Goal: Information Seeking & Learning: Learn about a topic

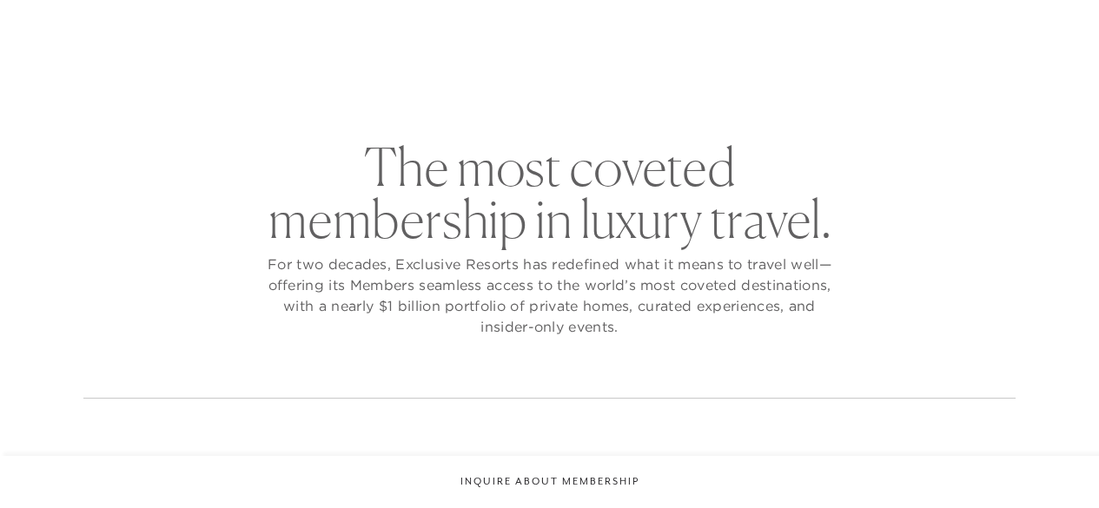
checkbox input "false"
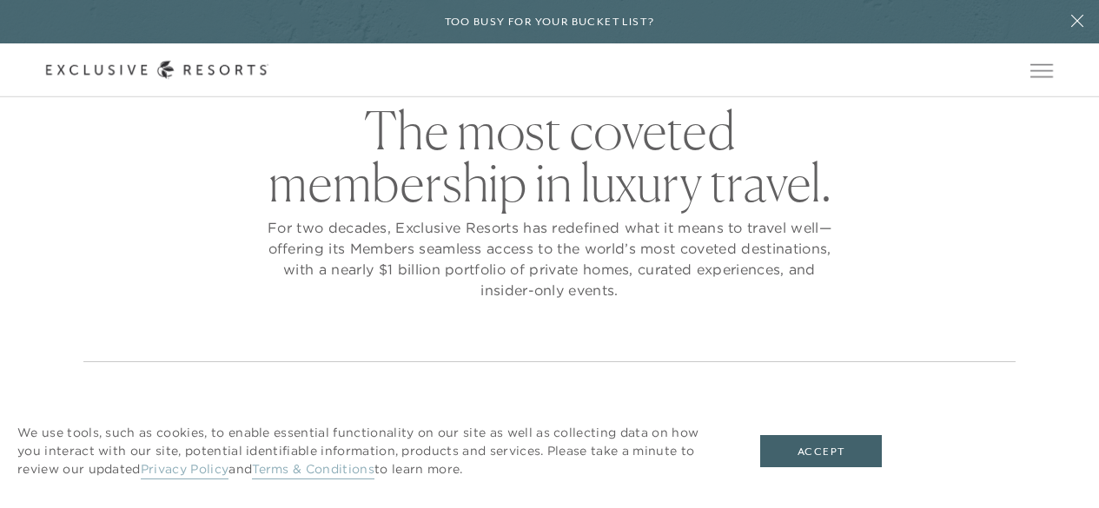
scroll to position [11, 0]
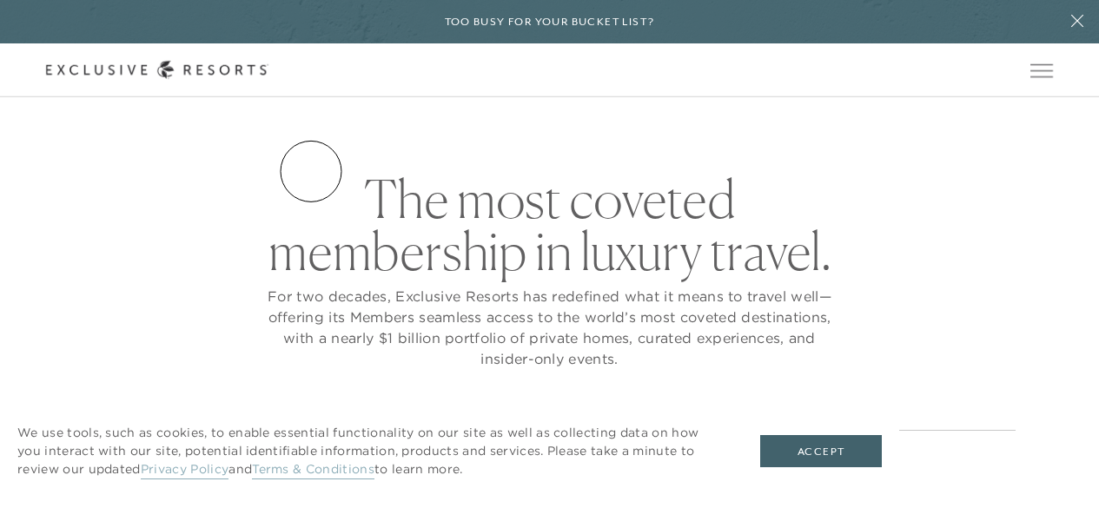
click at [0, 0] on link "Services & Standards" at bounding box center [0, 0] width 0 height 0
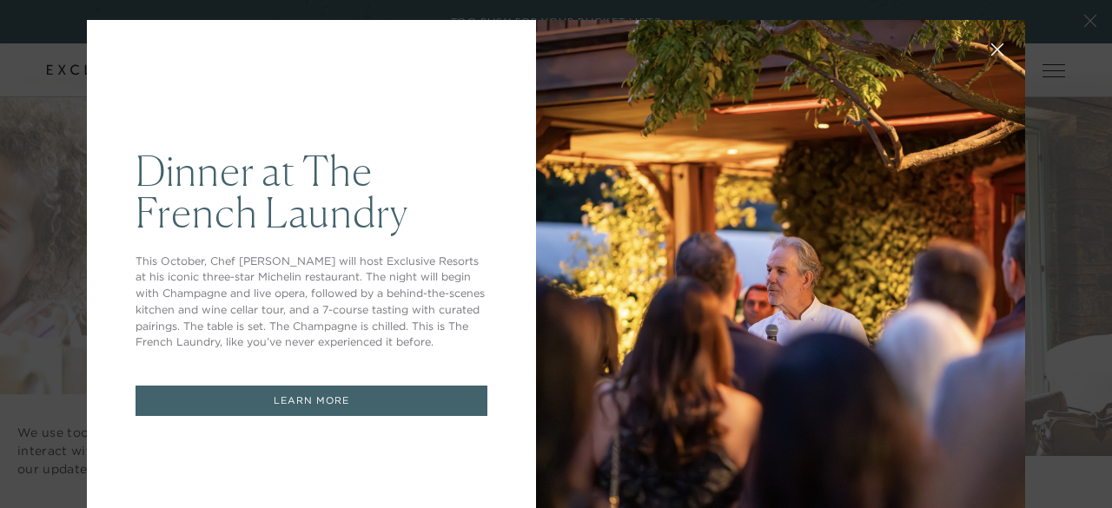
click at [991, 50] on button at bounding box center [998, 48] width 42 height 42
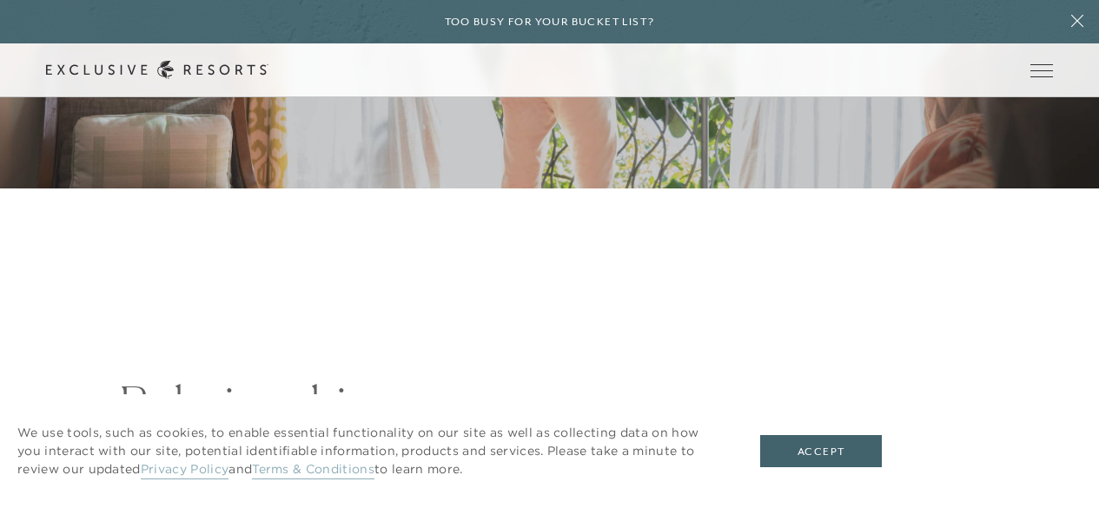
scroll to position [299, 0]
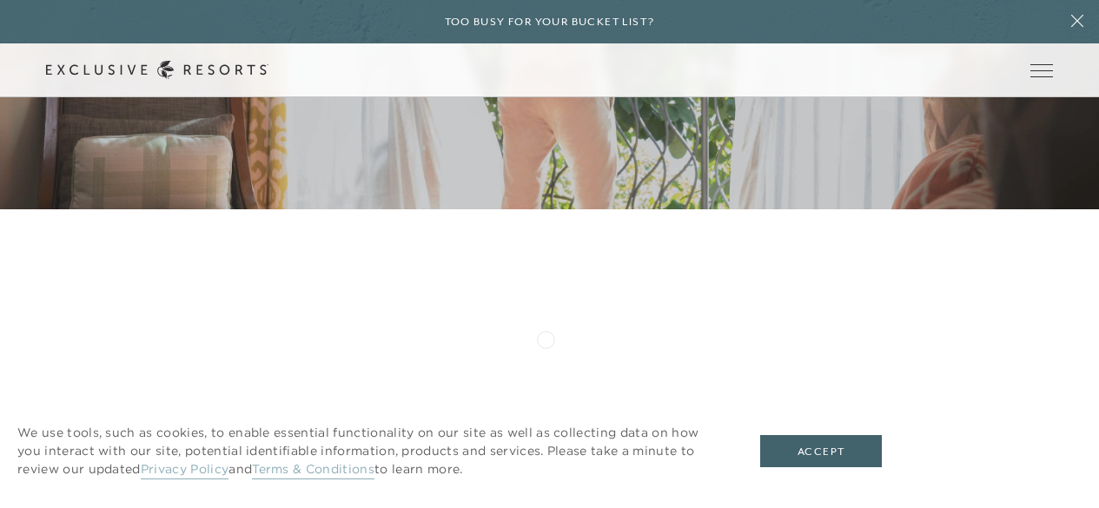
click at [0, 0] on link "Membership" at bounding box center [0, 0] width 0 height 0
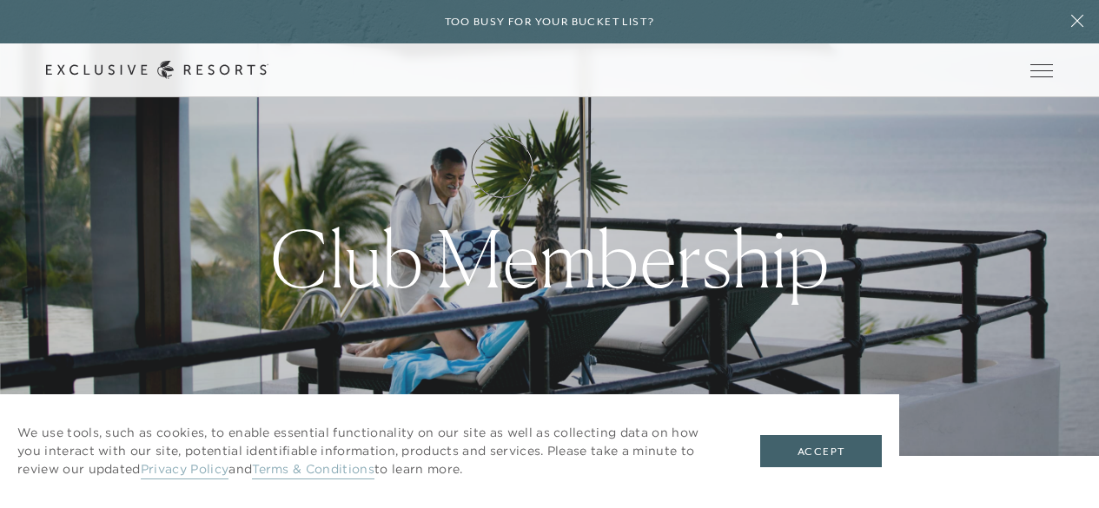
click at [0, 0] on link "How it works" at bounding box center [0, 0] width 0 height 0
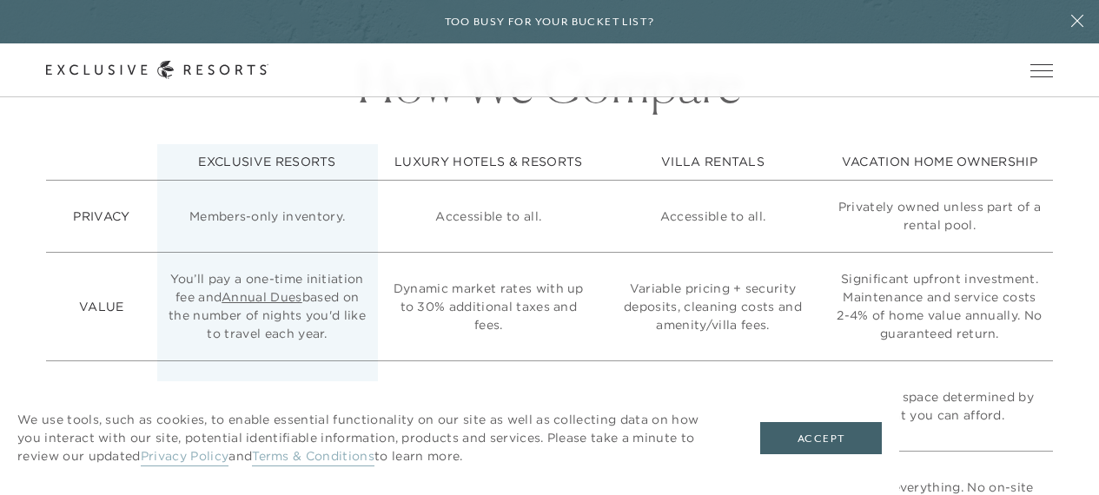
scroll to position [3852, 0]
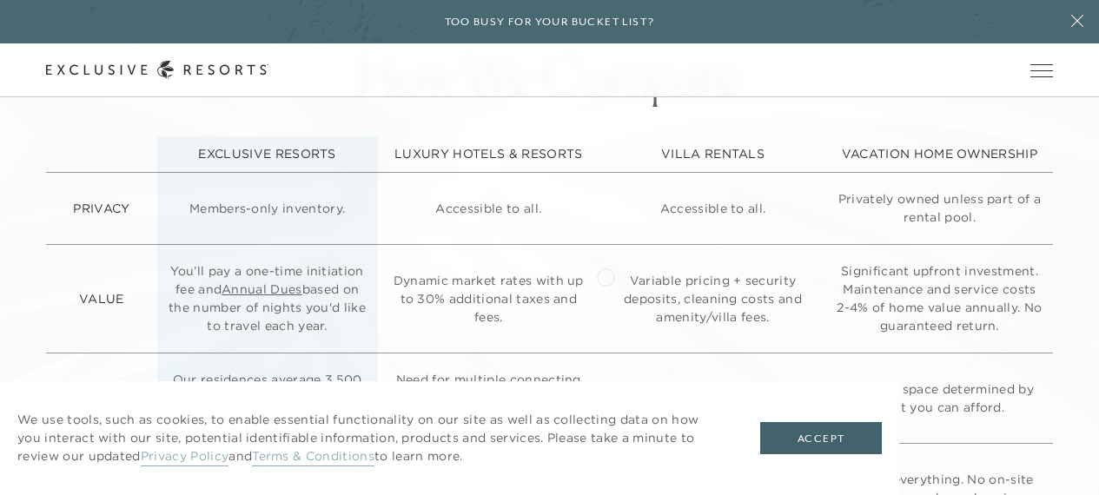
click at [606, 245] on td "Accessible to all." at bounding box center [713, 209] width 227 height 72
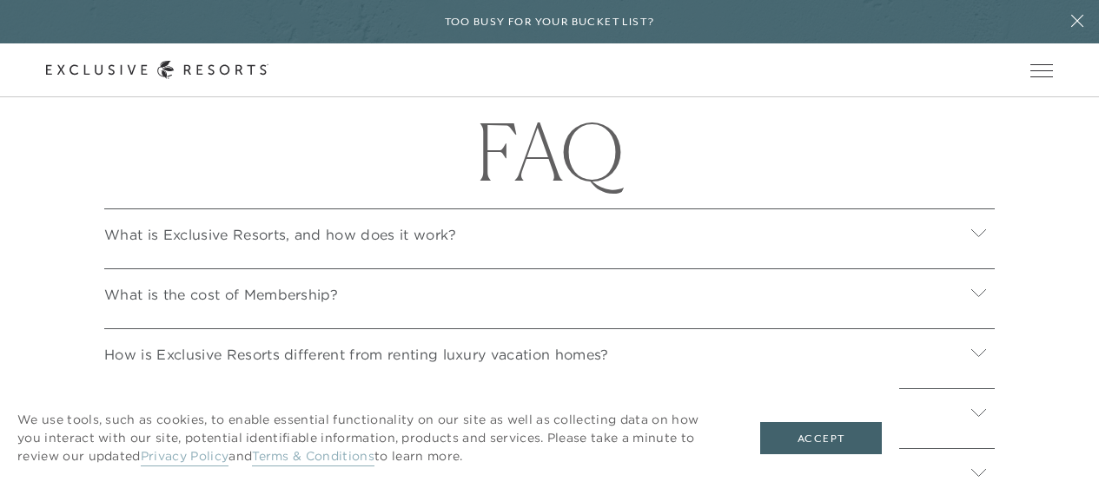
scroll to position [5520, 0]
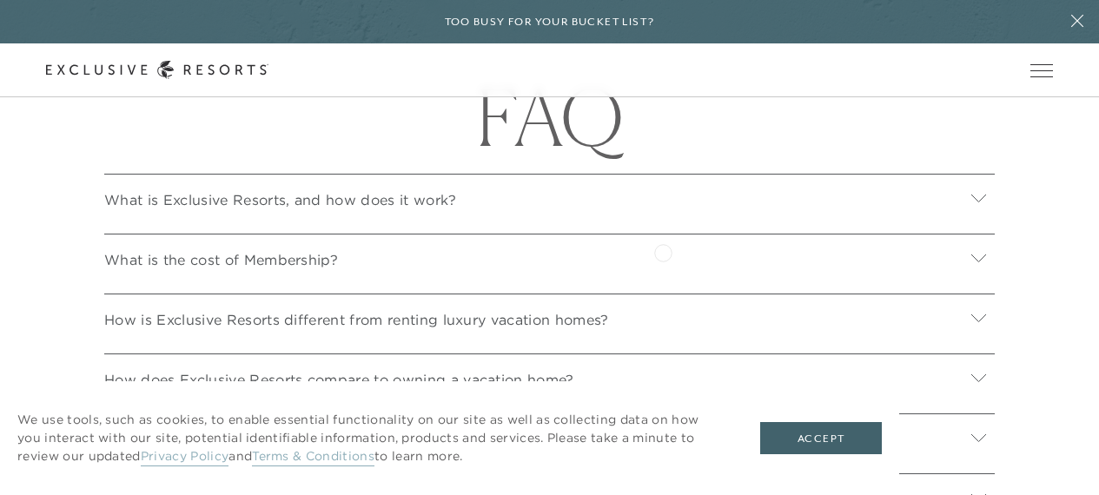
click at [663, 221] on div "What is Exclusive Resorts, and how does it work?" at bounding box center [549, 197] width 891 height 47
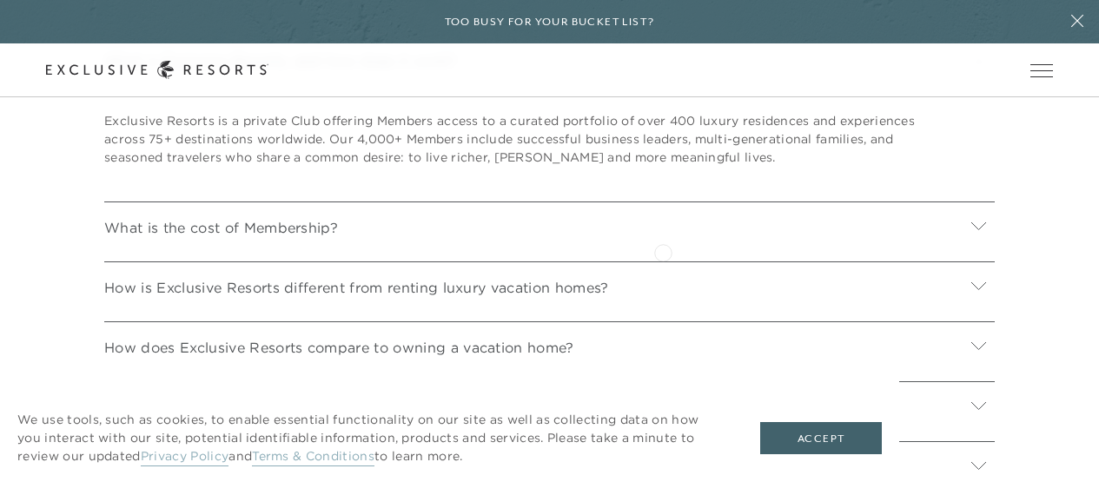
scroll to position [5694, 0]
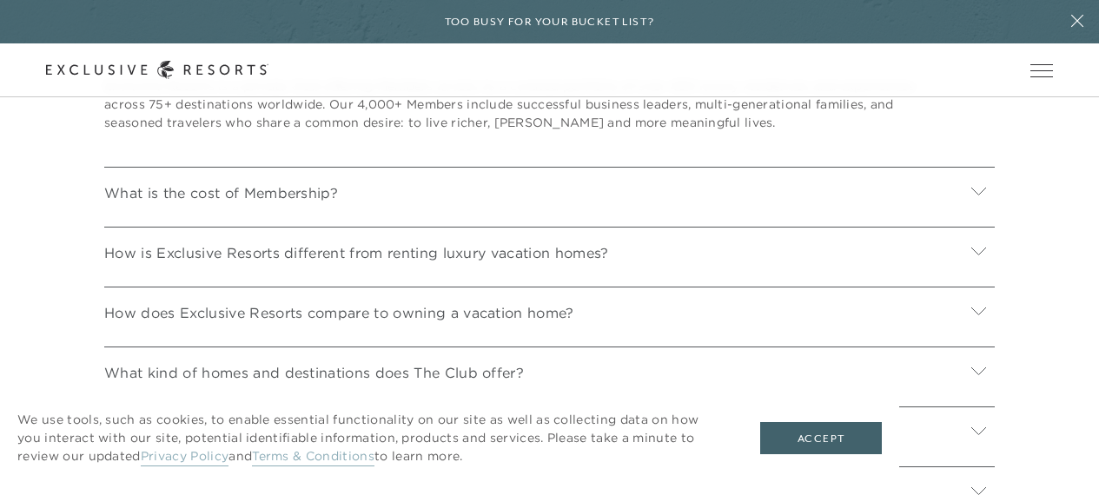
click at [663, 214] on div "What is the cost of Membership?" at bounding box center [549, 190] width 891 height 47
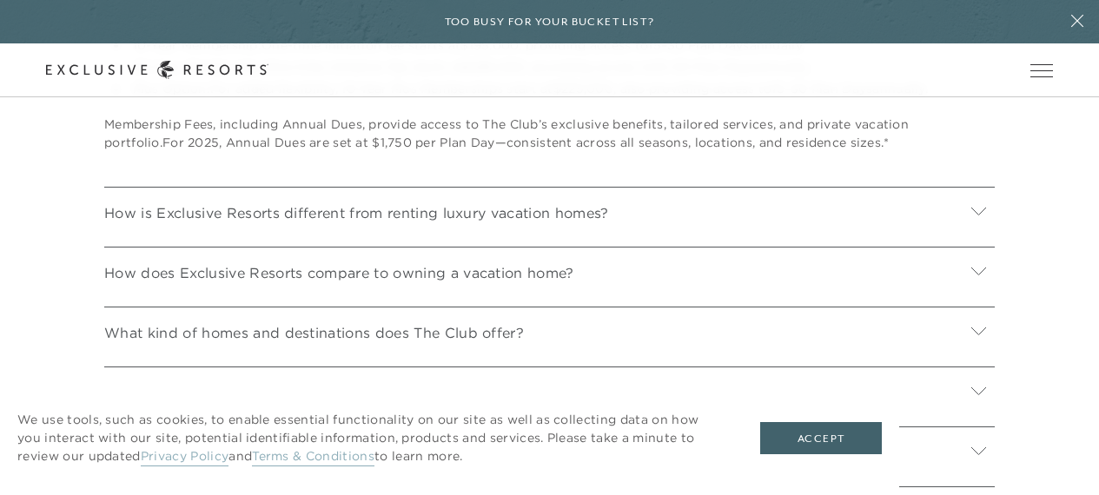
scroll to position [5972, 0]
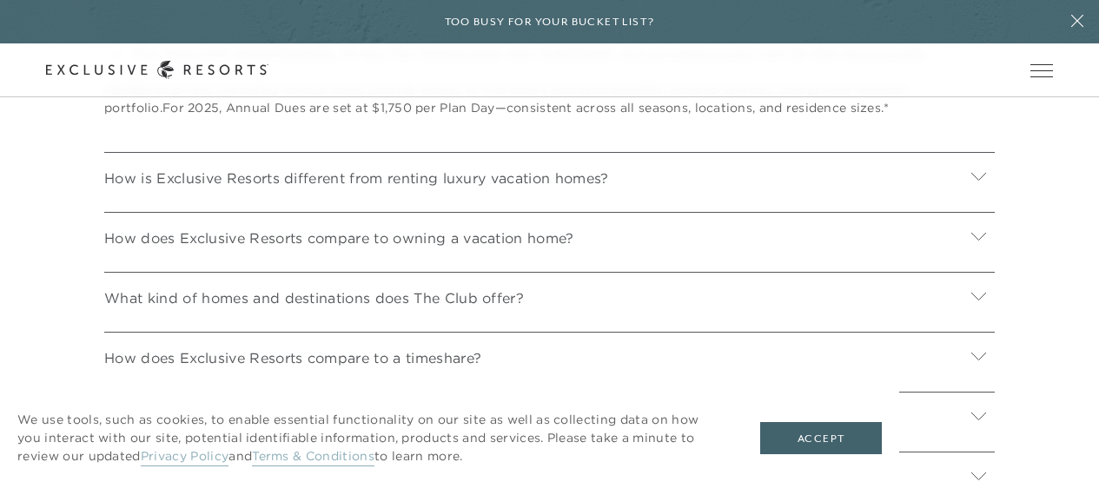
click at [807, 199] on div "How is Exclusive Resorts different from renting luxury vacation homes?" at bounding box center [549, 175] width 891 height 47
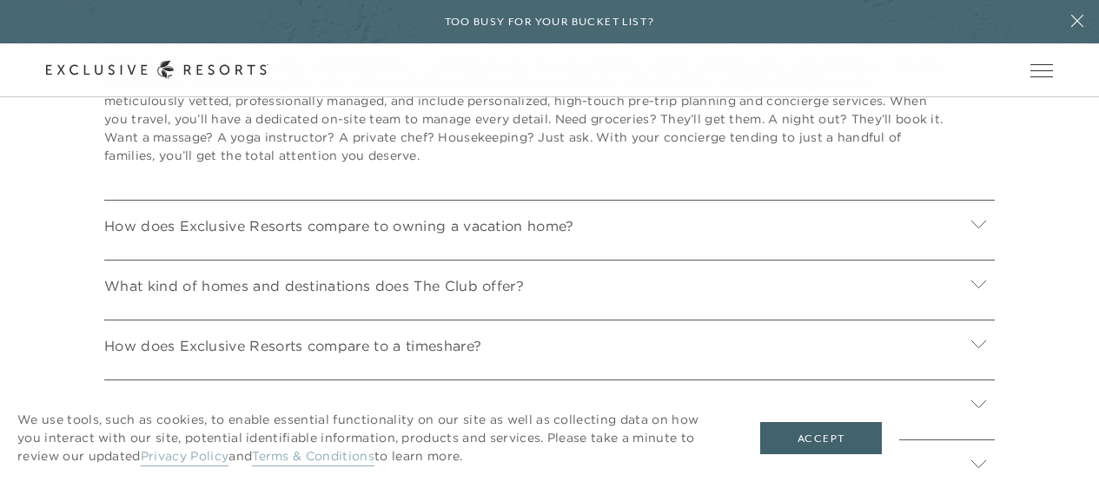
scroll to position [6181, 0]
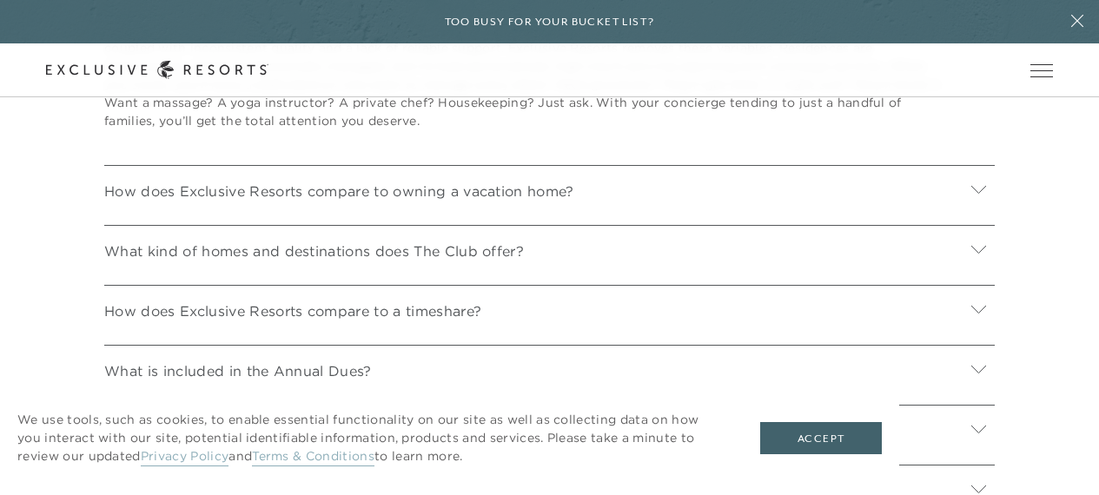
click at [807, 212] on div "How does Exclusive Resorts compare to owning a vacation home?" at bounding box center [549, 188] width 891 height 47
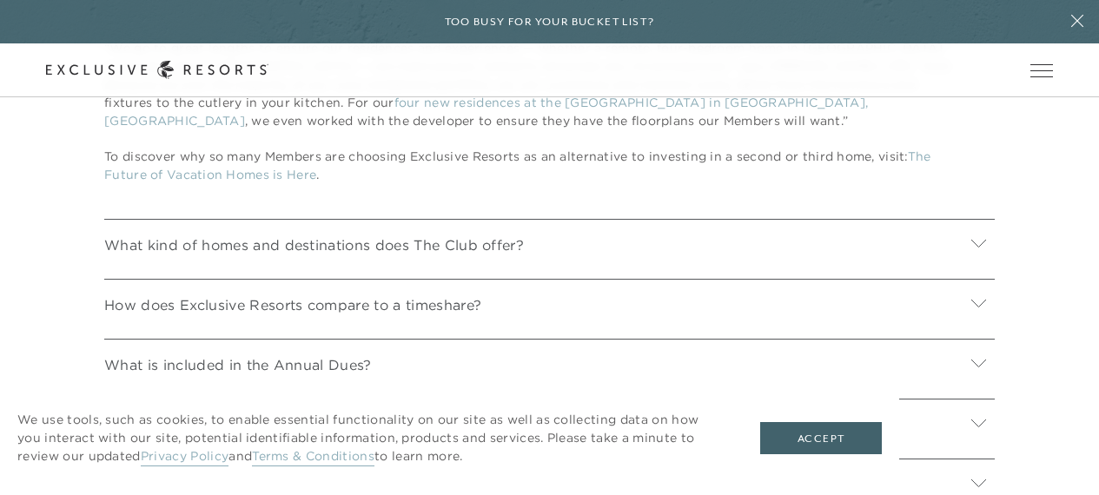
scroll to position [6563, 0]
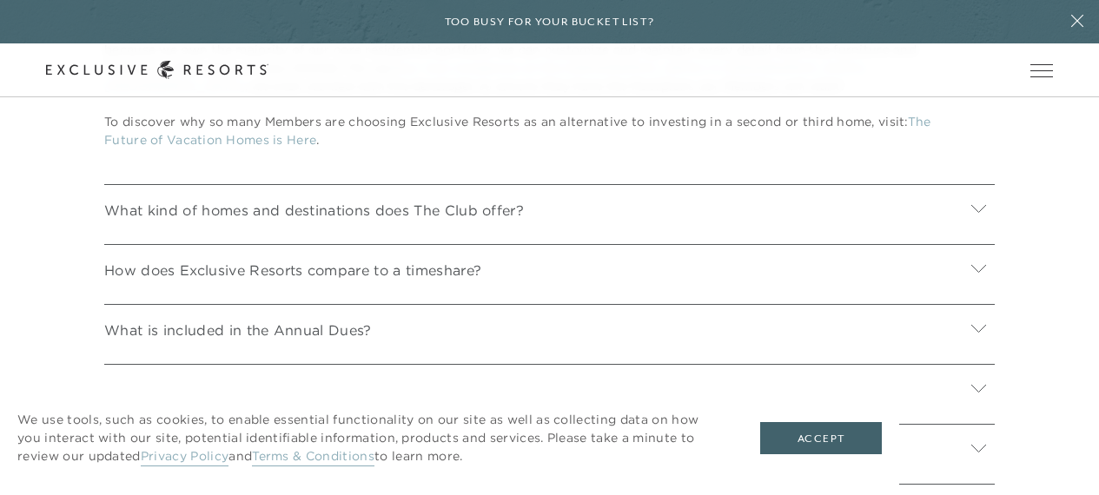
click at [807, 231] on div "What kind of homes and destinations does The Club offer?" at bounding box center [549, 207] width 891 height 47
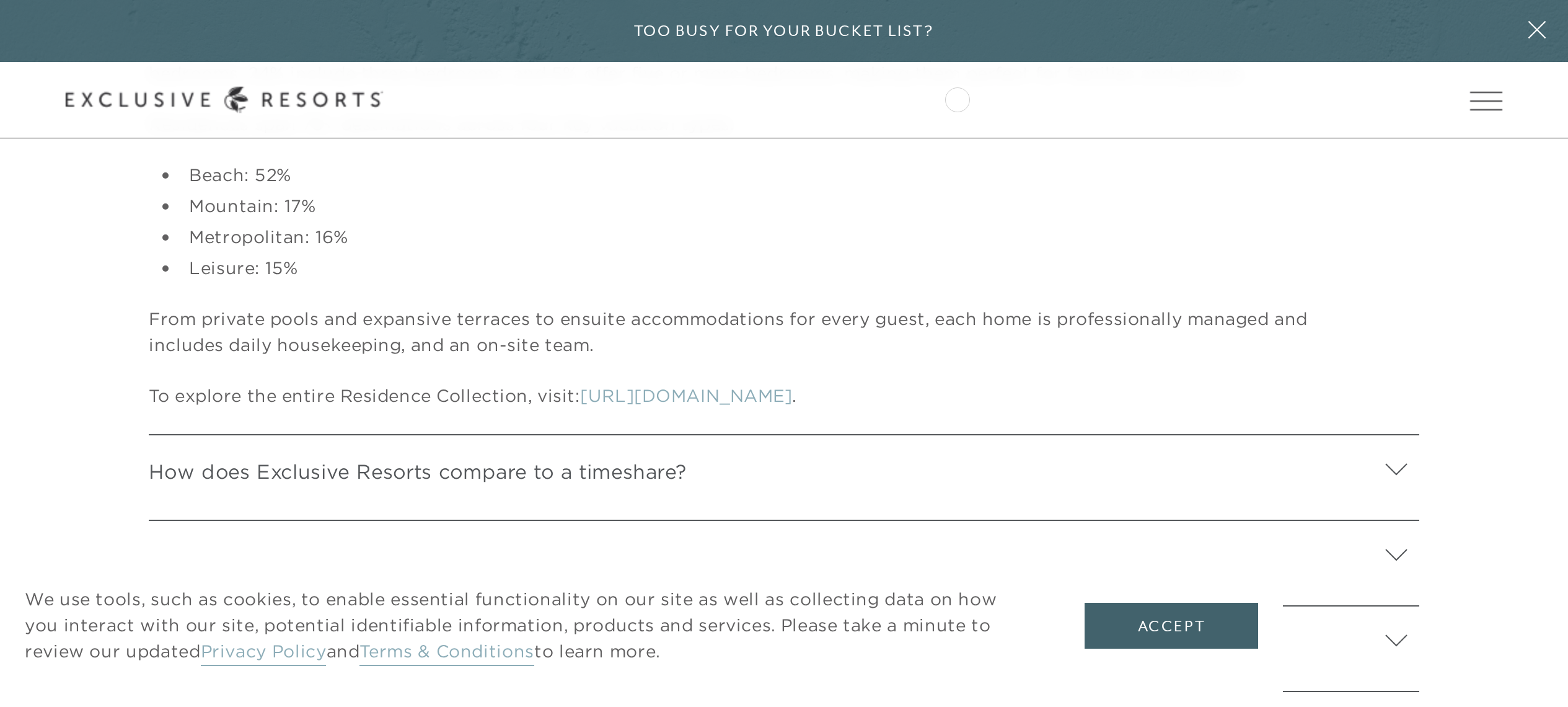
scroll to position [3249, 0]
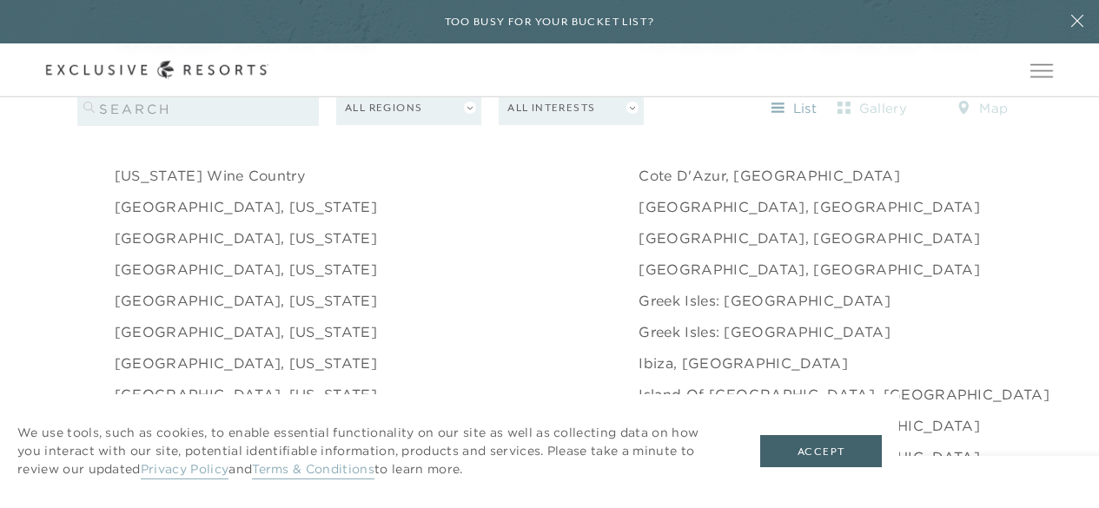
scroll to position [1313, 0]
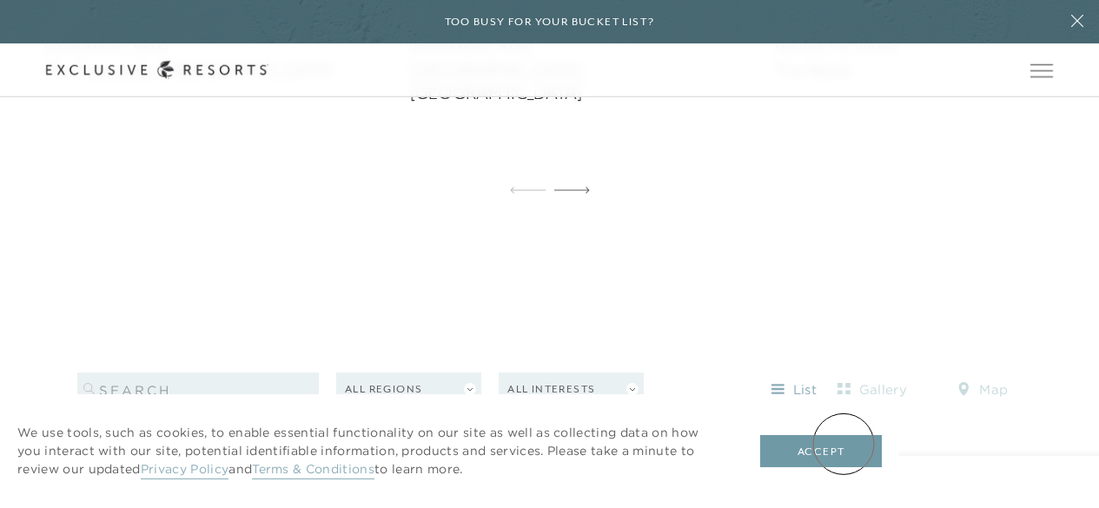
click at [844, 444] on button "Accept" at bounding box center [821, 451] width 122 height 33
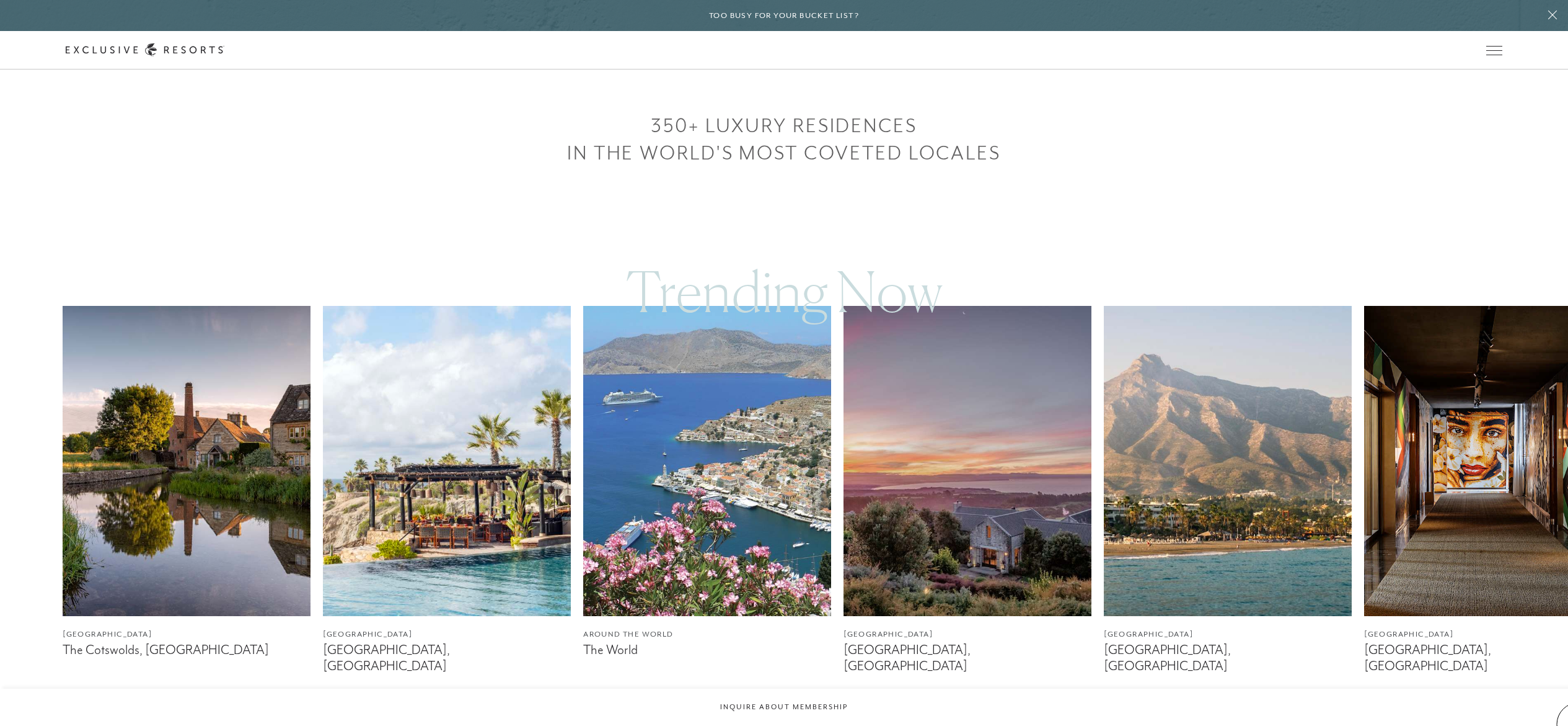
scroll to position [750, 0]
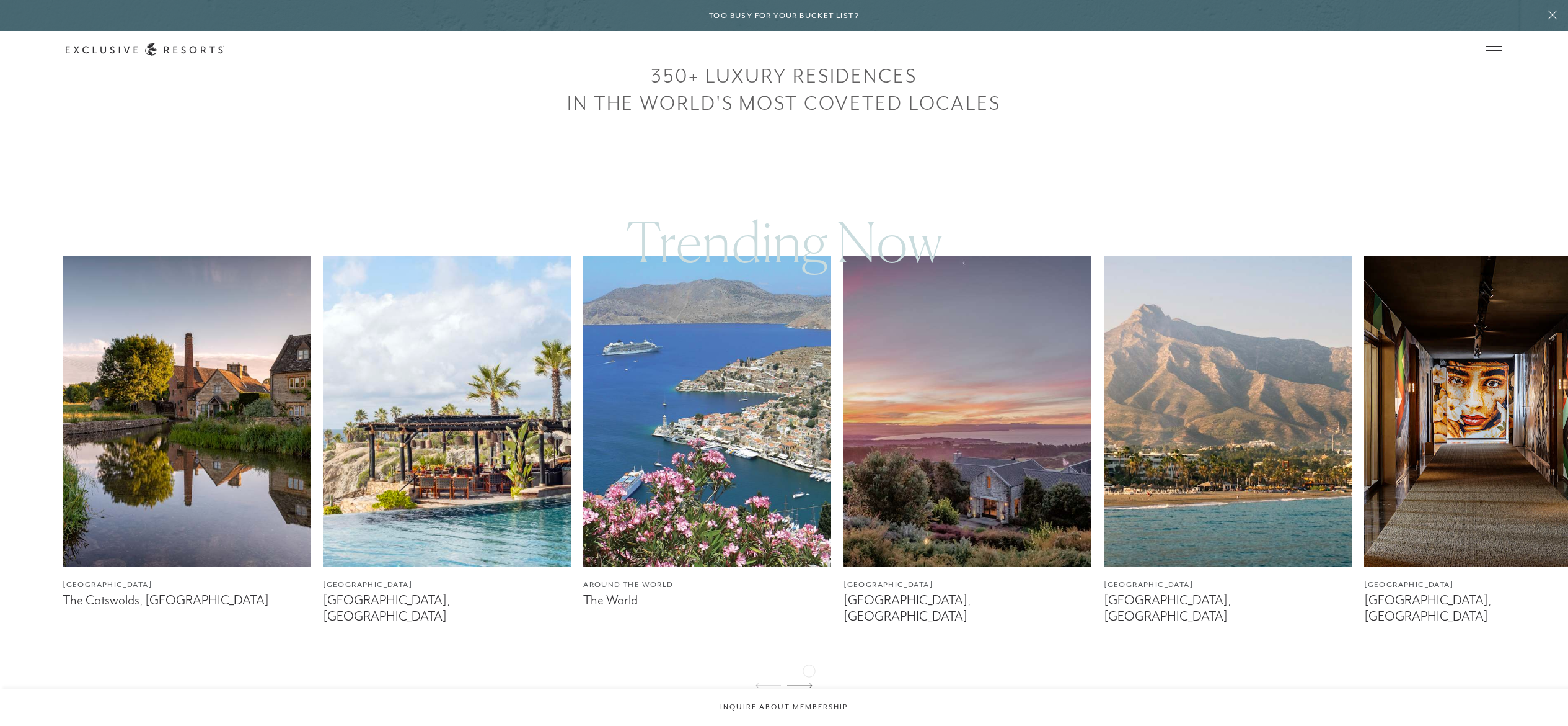
click at [783, 362] on icon at bounding box center [800, 685] width 26 height 5
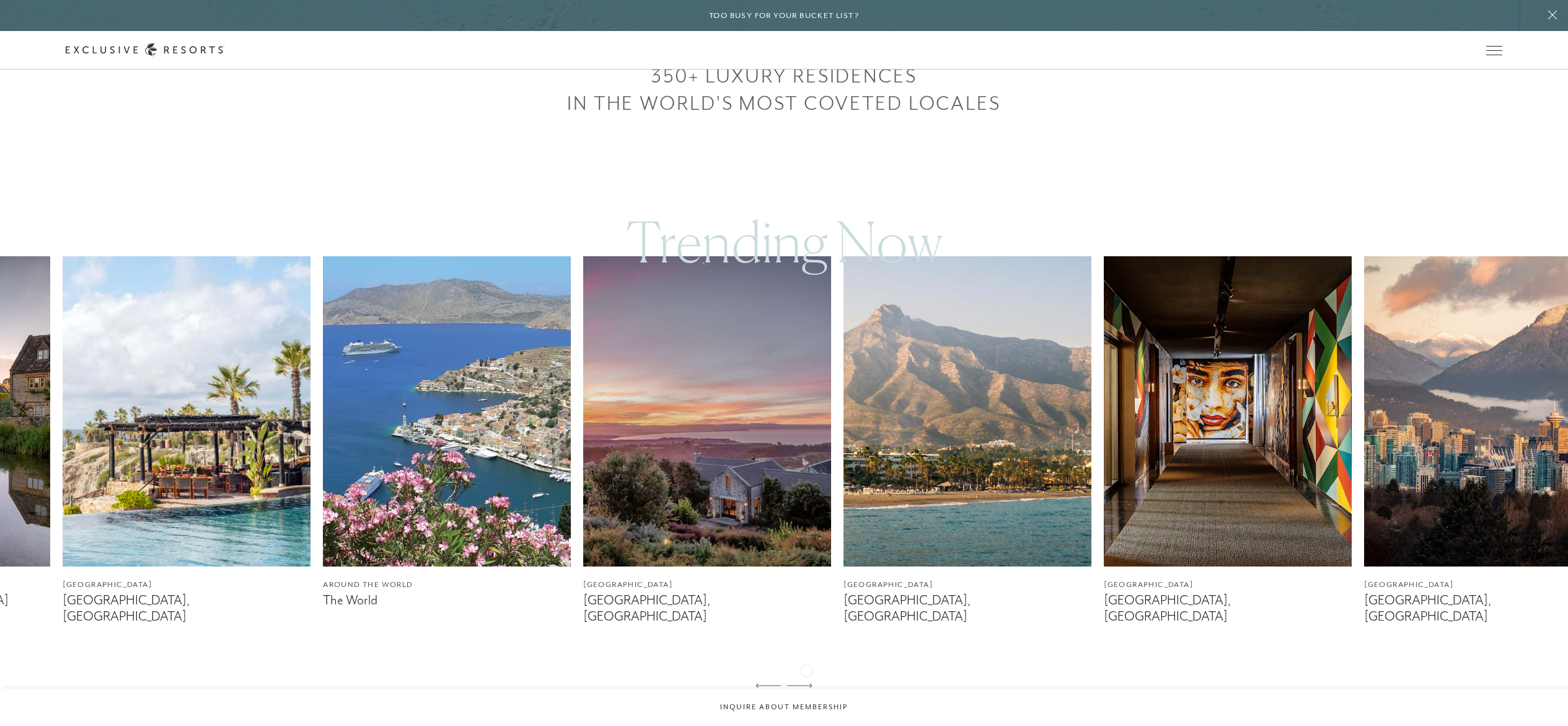
click at [783, 362] on icon at bounding box center [800, 685] width 26 height 5
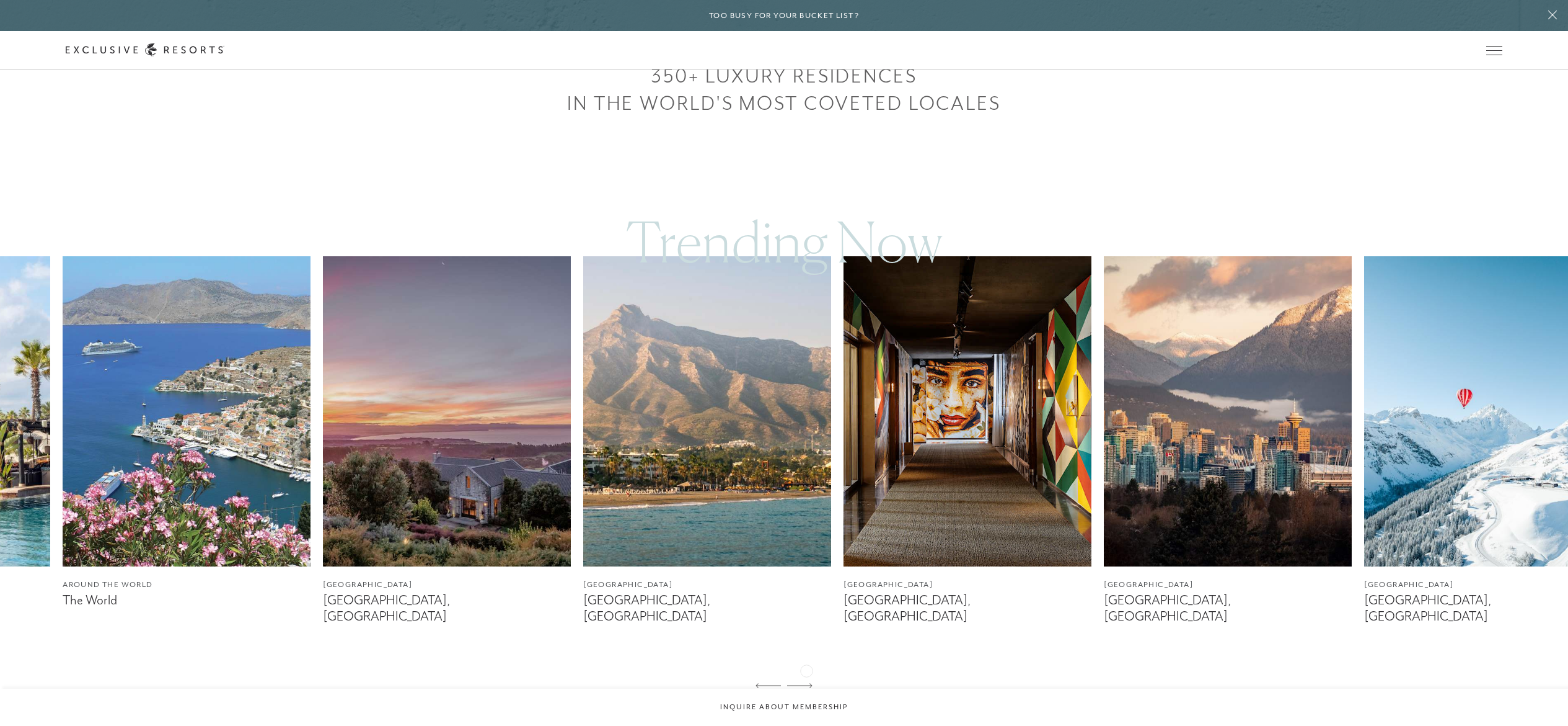
click at [783, 362] on icon at bounding box center [800, 685] width 26 height 5
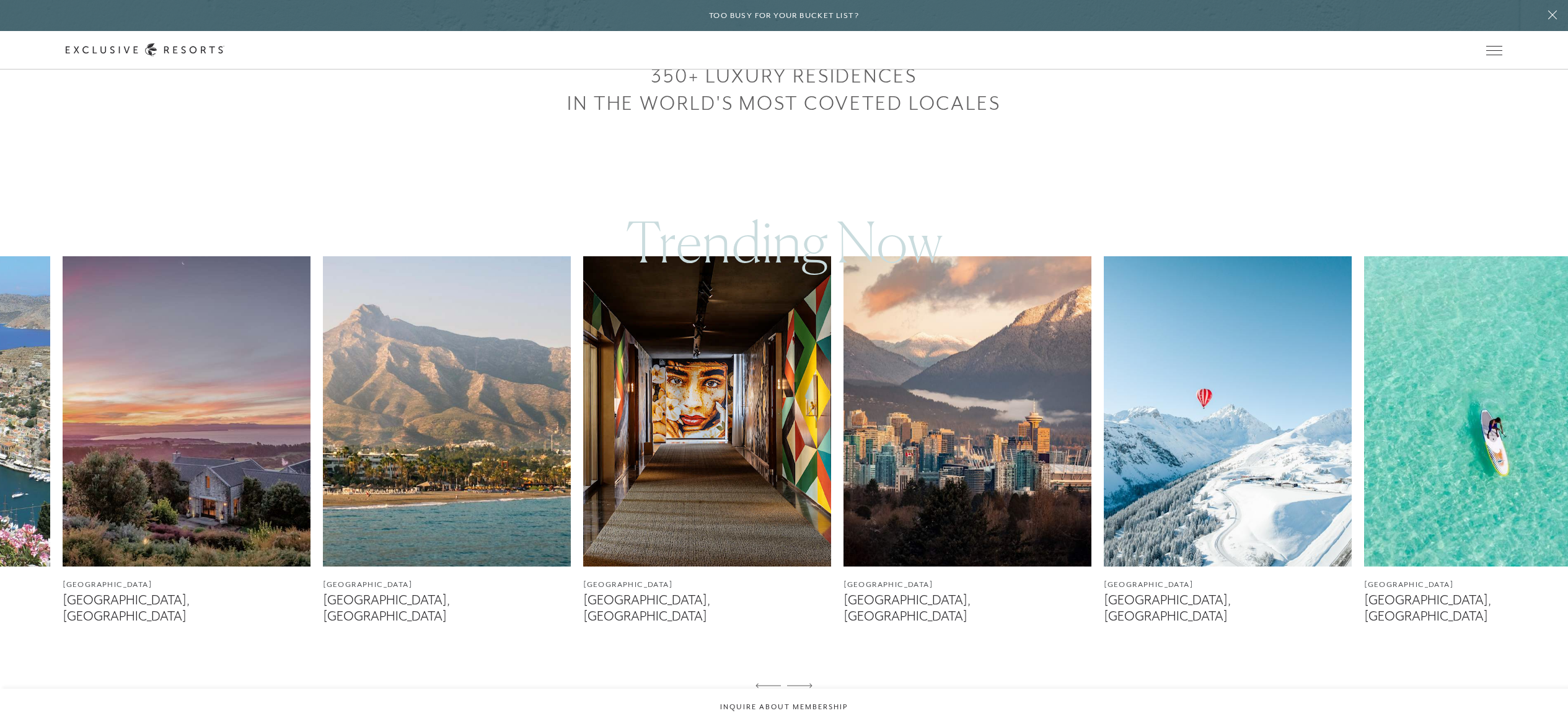
click at [783, 362] on icon at bounding box center [800, 685] width 26 height 5
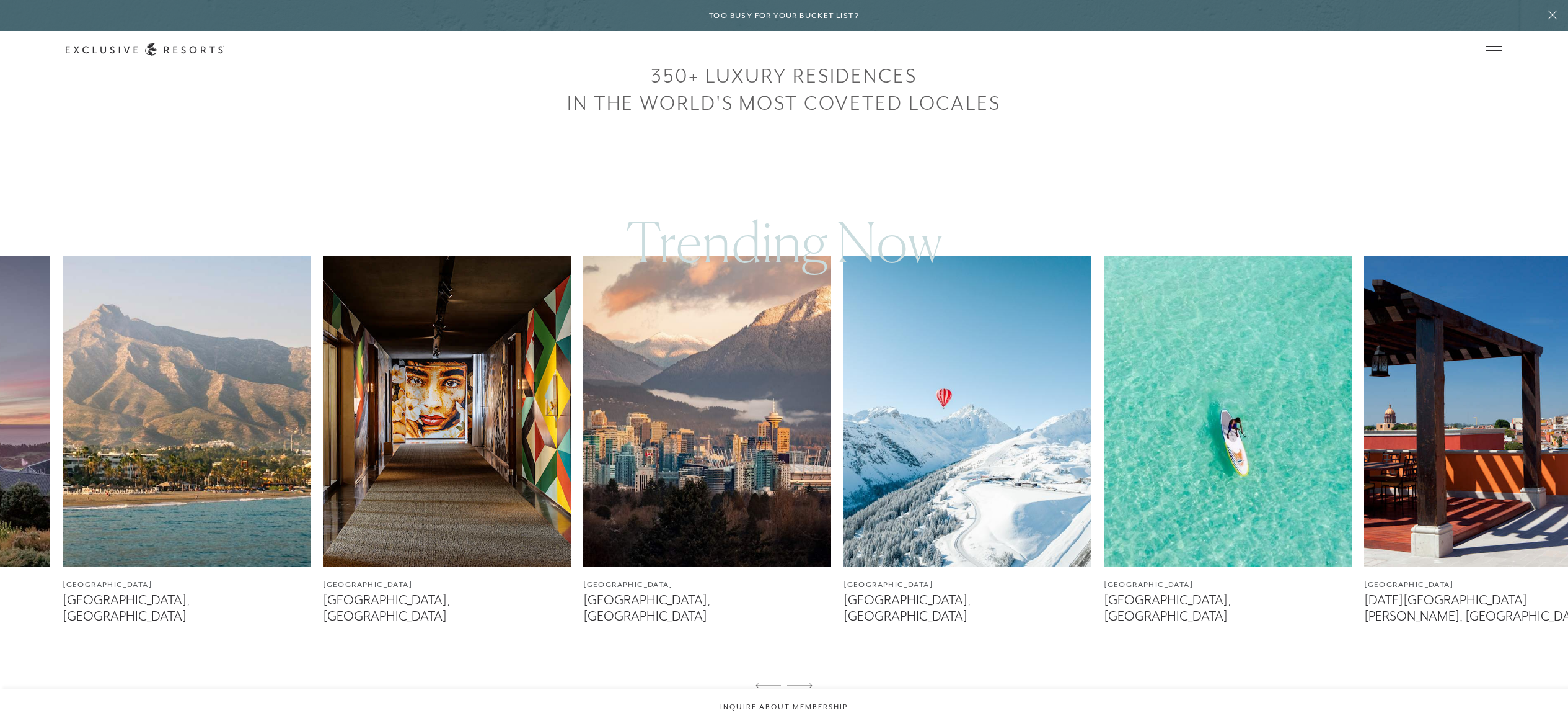
click at [783, 362] on icon at bounding box center [800, 685] width 26 height 5
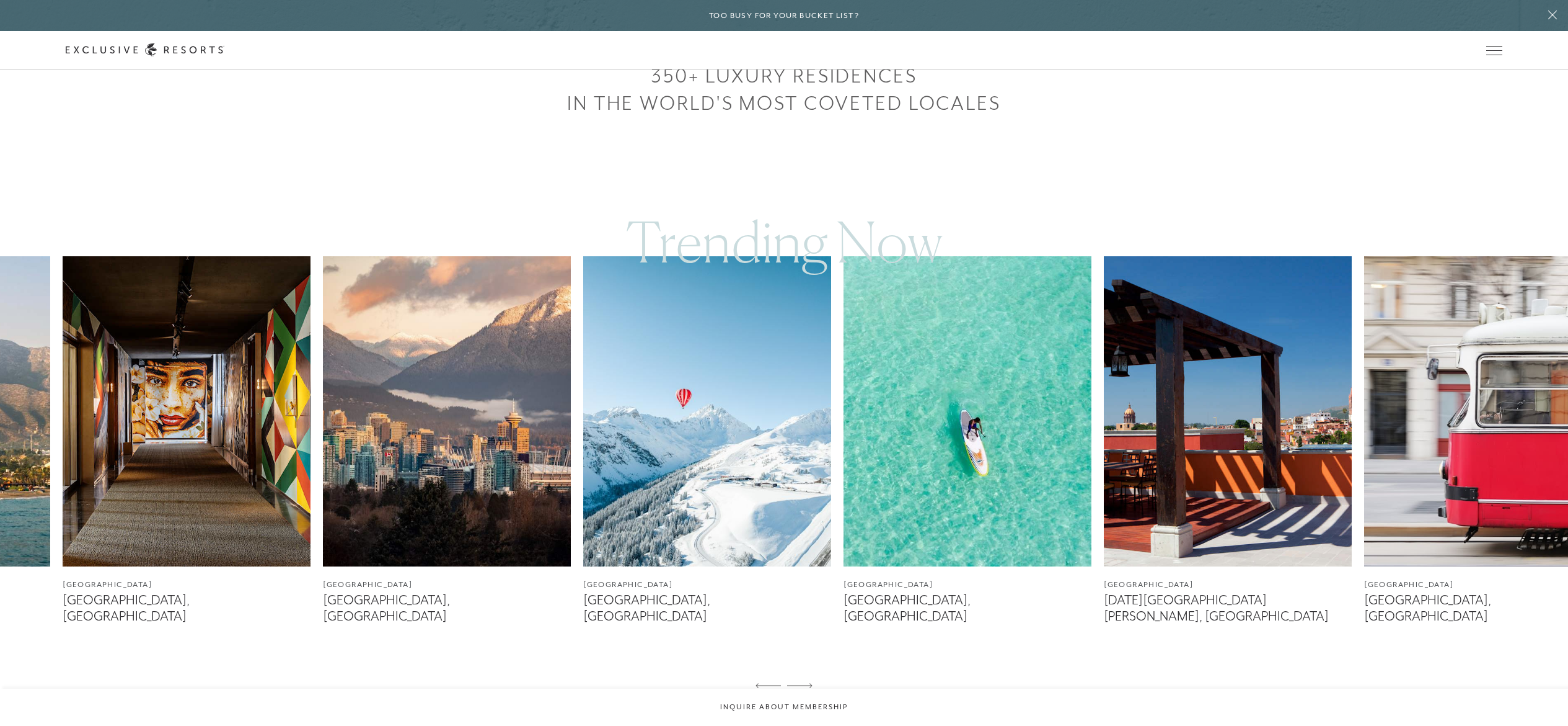
click at [783, 362] on icon at bounding box center [800, 685] width 26 height 5
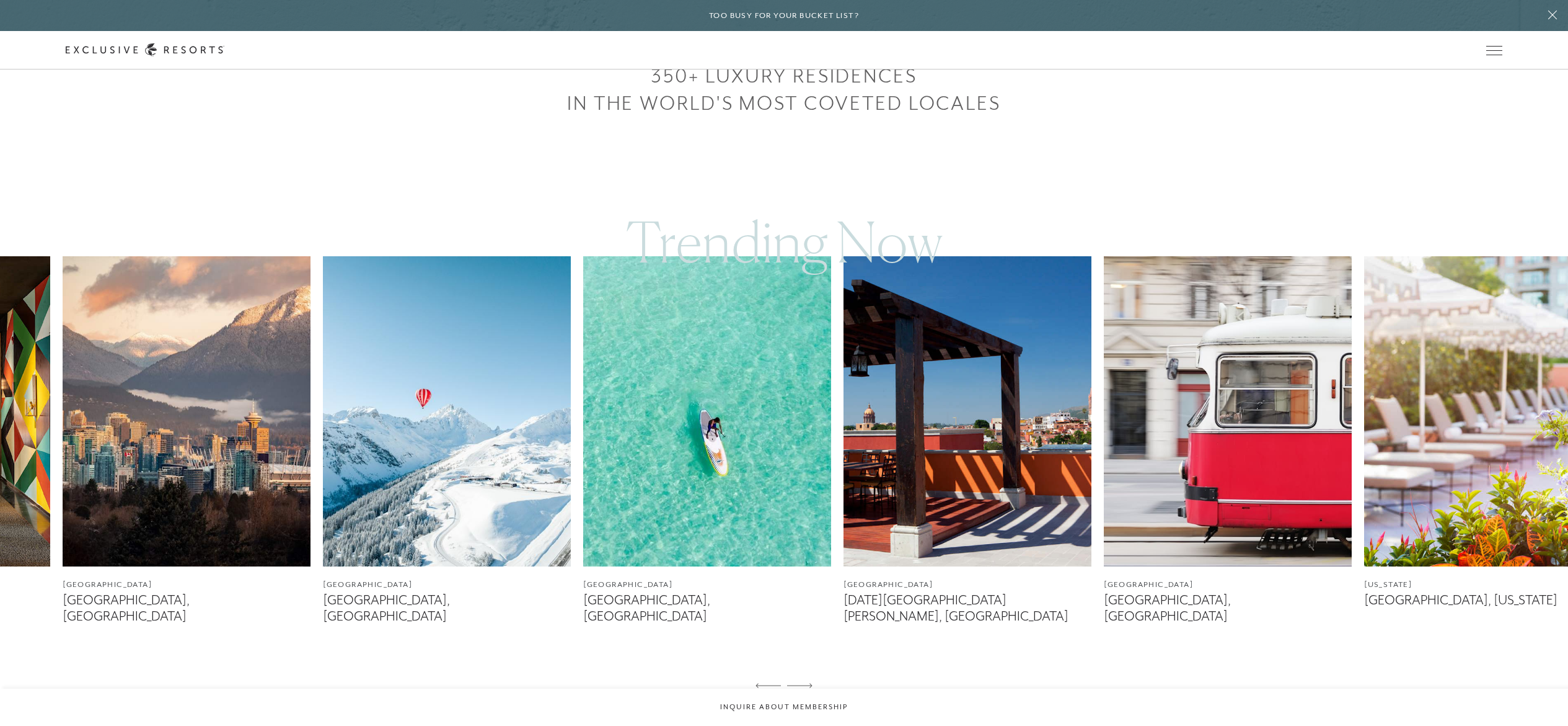
click at [783, 362] on icon at bounding box center [800, 685] width 26 height 5
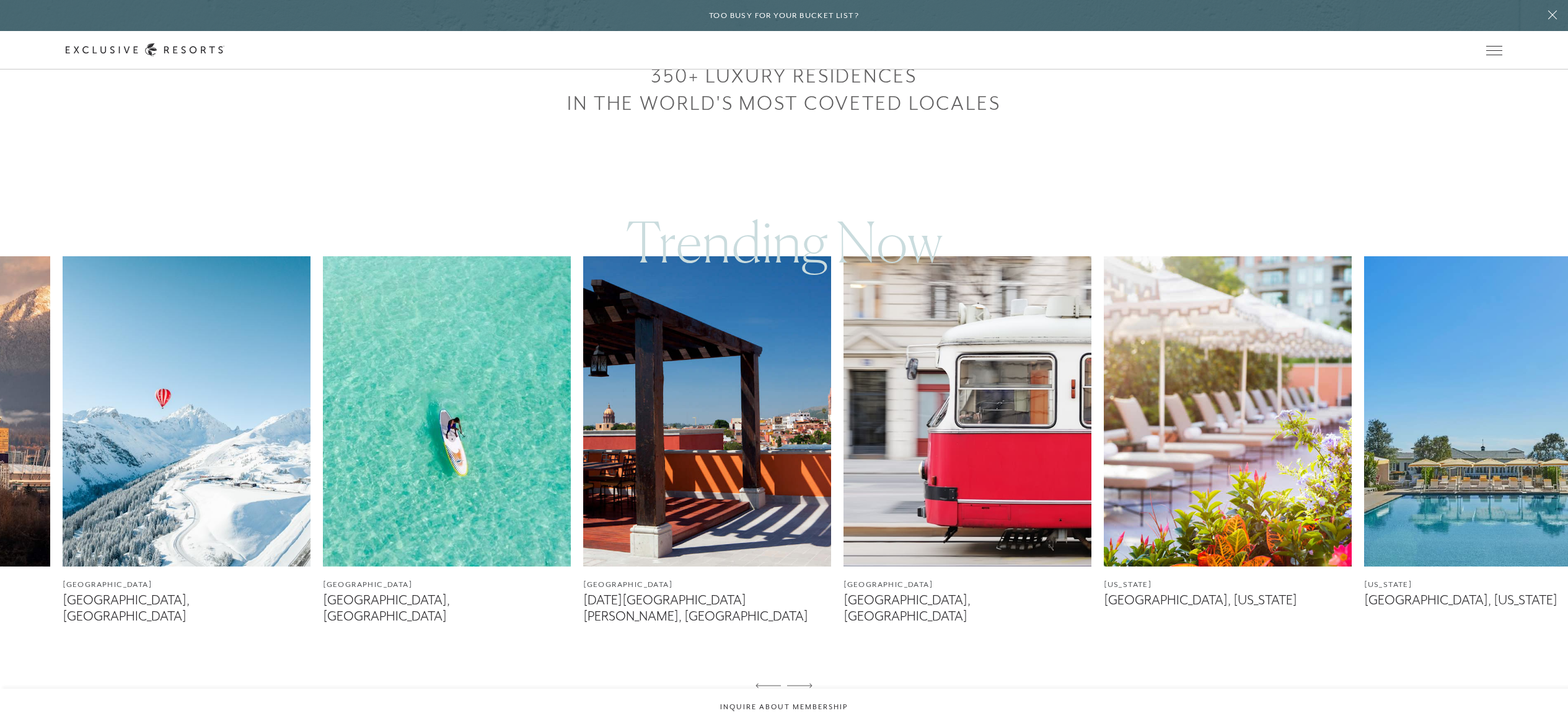
click at [783, 362] on icon at bounding box center [800, 685] width 26 height 5
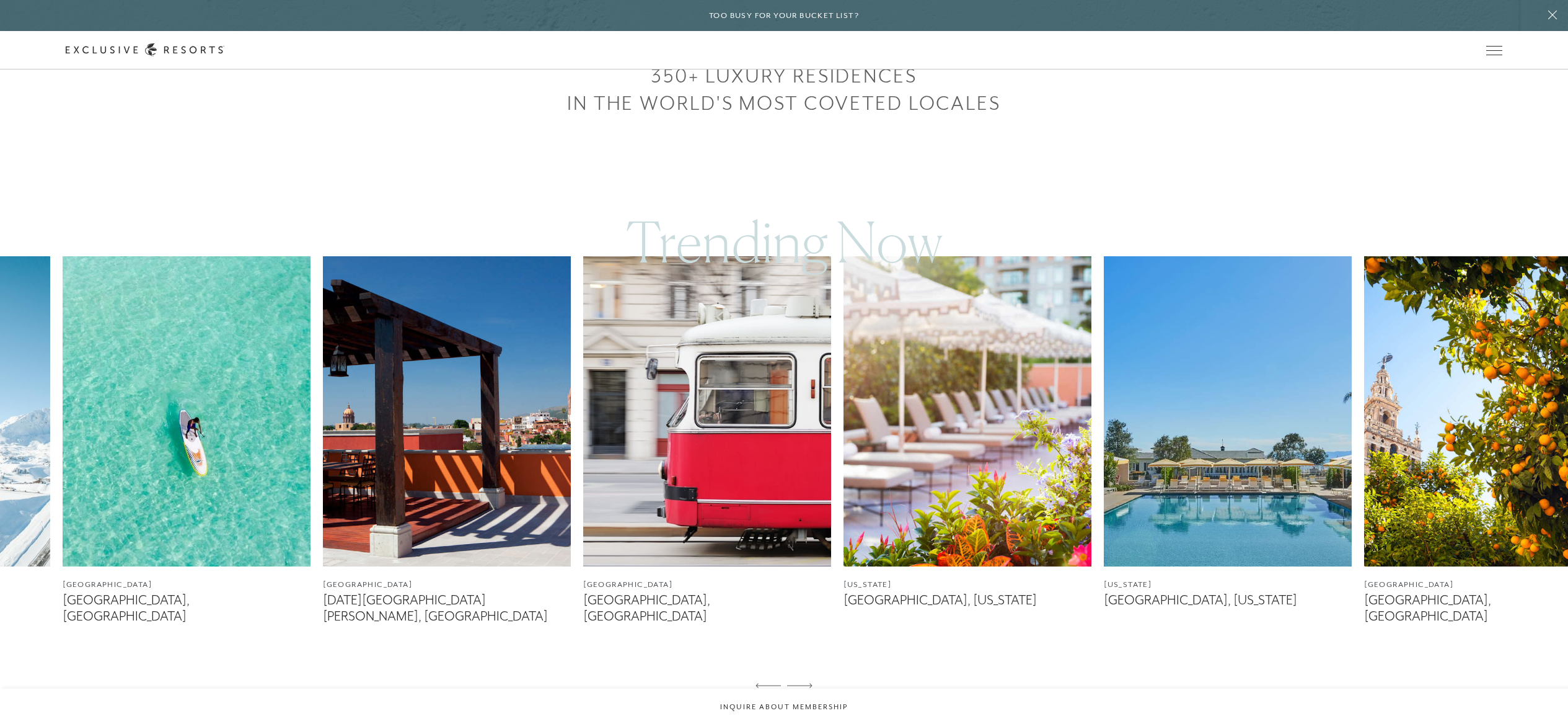
click at [783, 362] on icon at bounding box center [800, 685] width 26 height 5
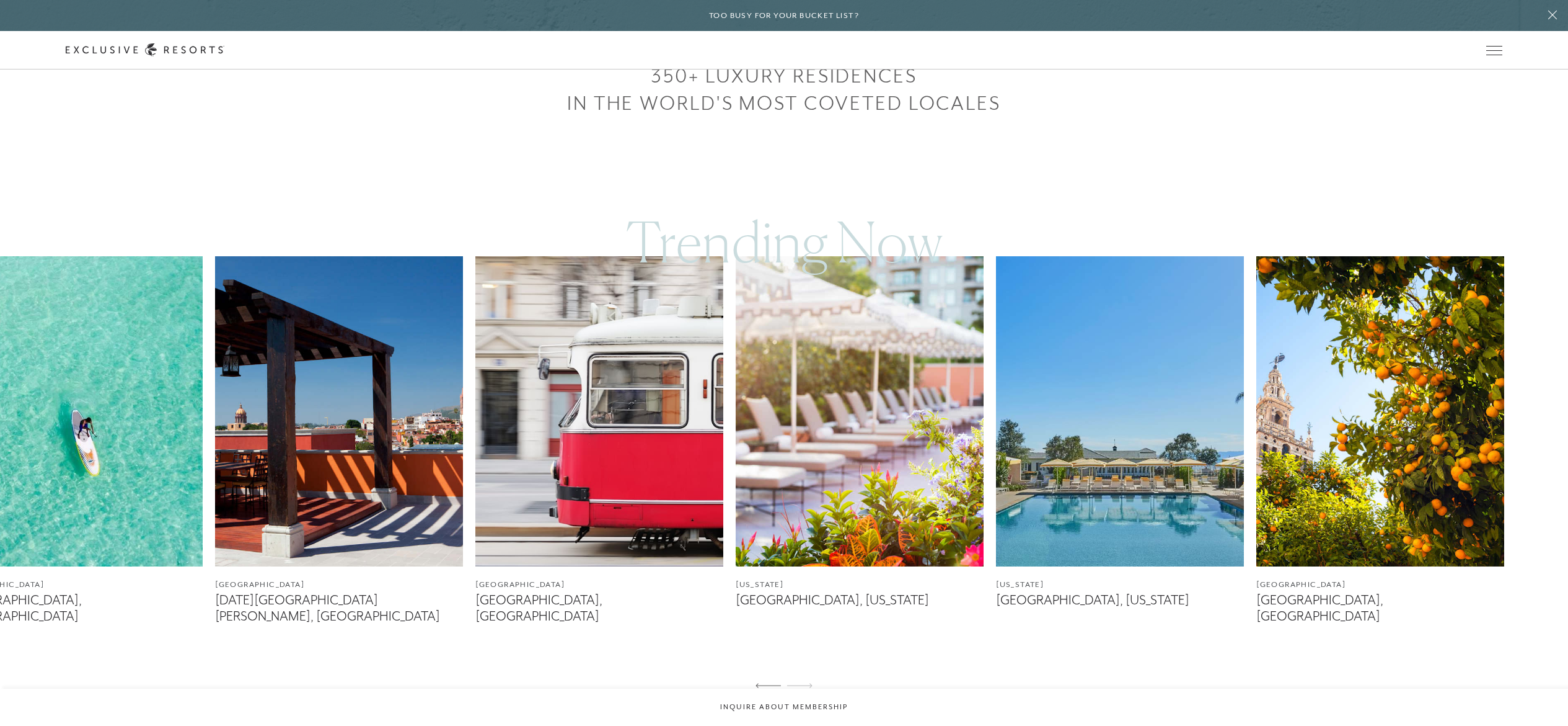
click at [783, 362] on icon at bounding box center [800, 685] width 26 height 5
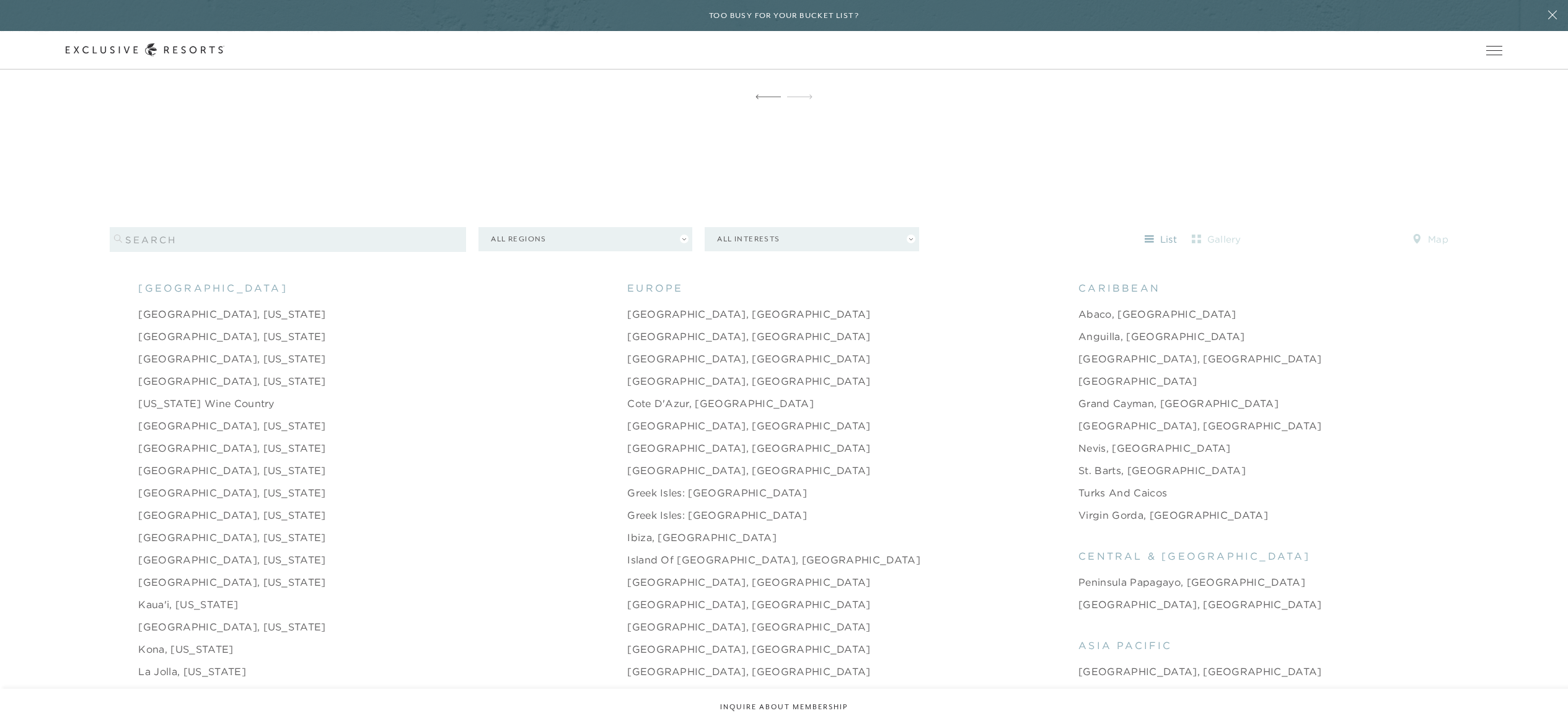
scroll to position [1281, 0]
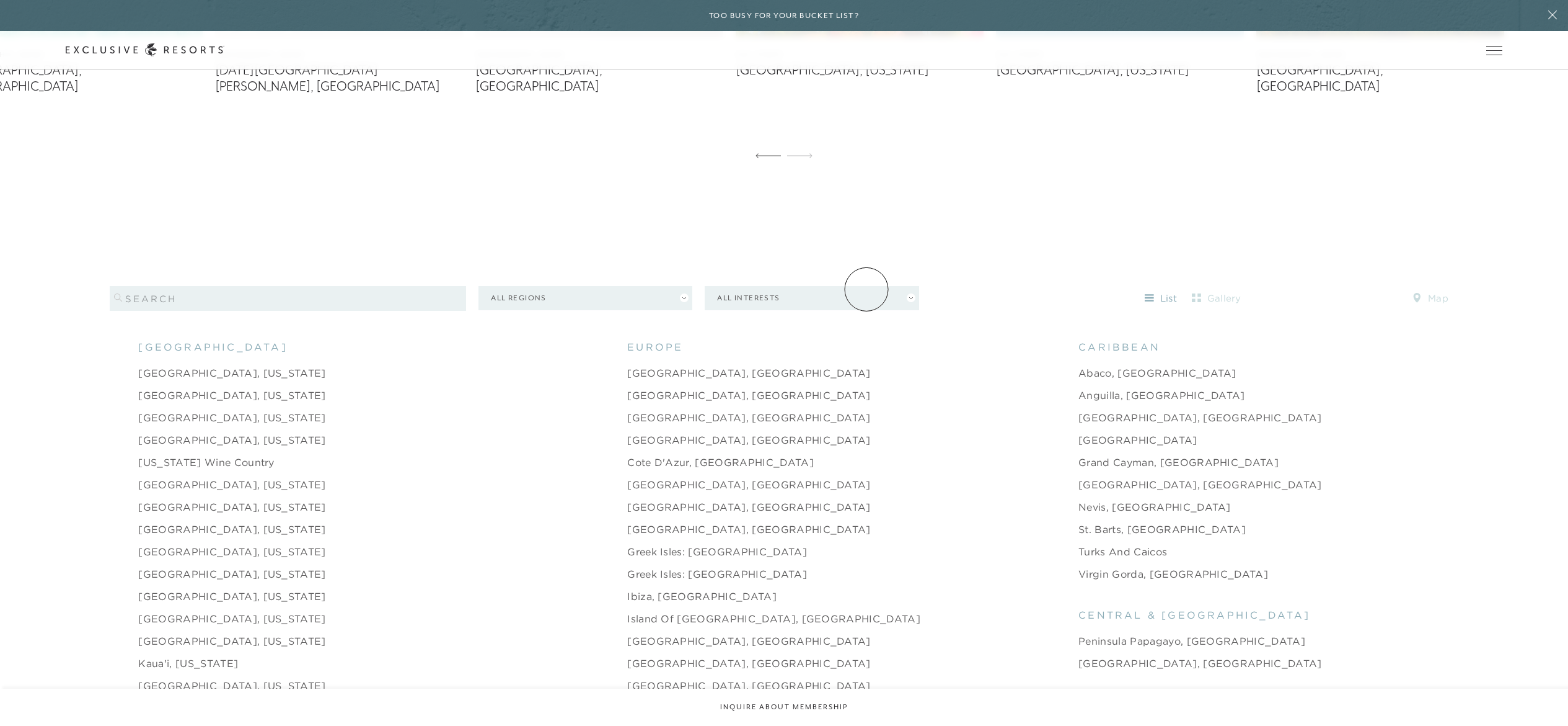
click at [783, 289] on button "All Interests" at bounding box center [812, 298] width 214 height 24
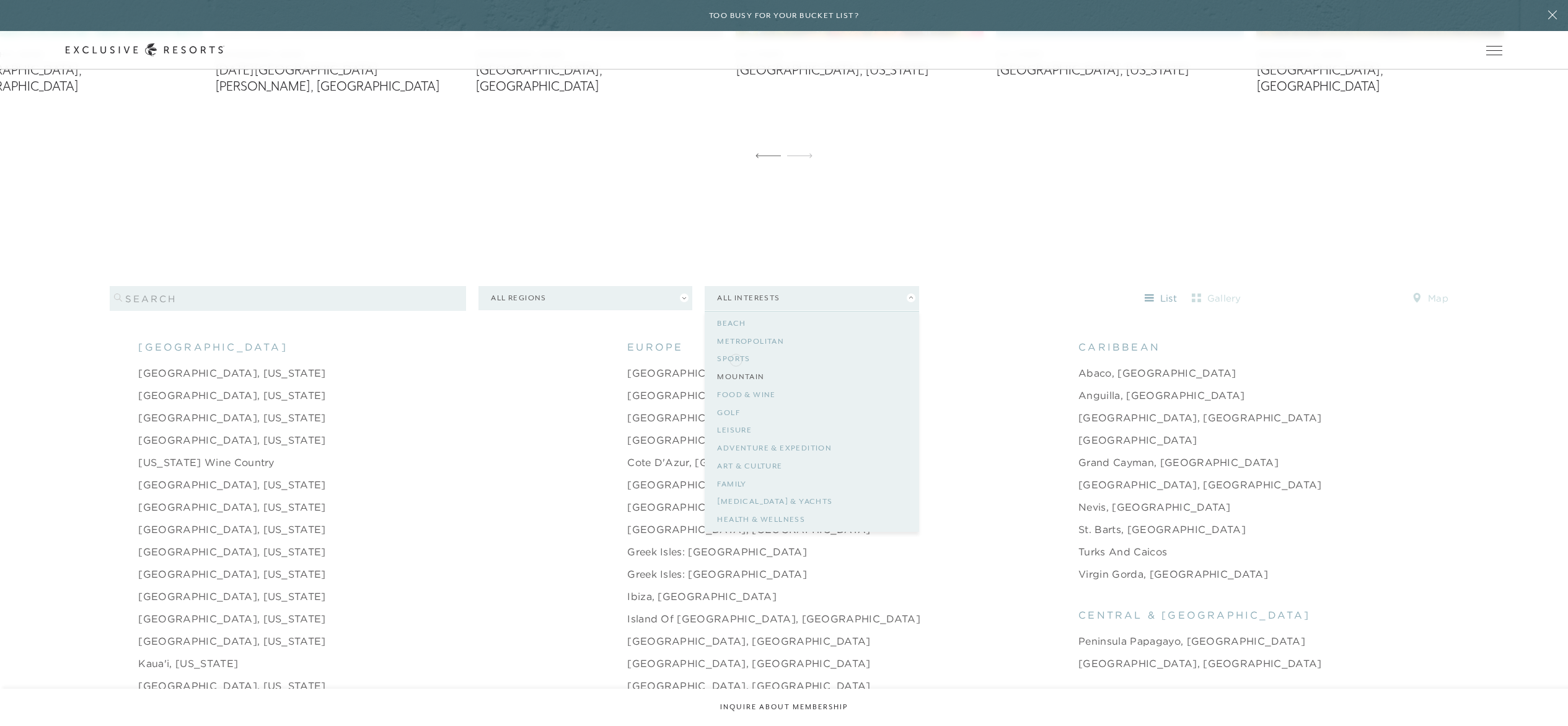
click at [735, 362] on link "Mountain" at bounding box center [811, 376] width 189 height 18
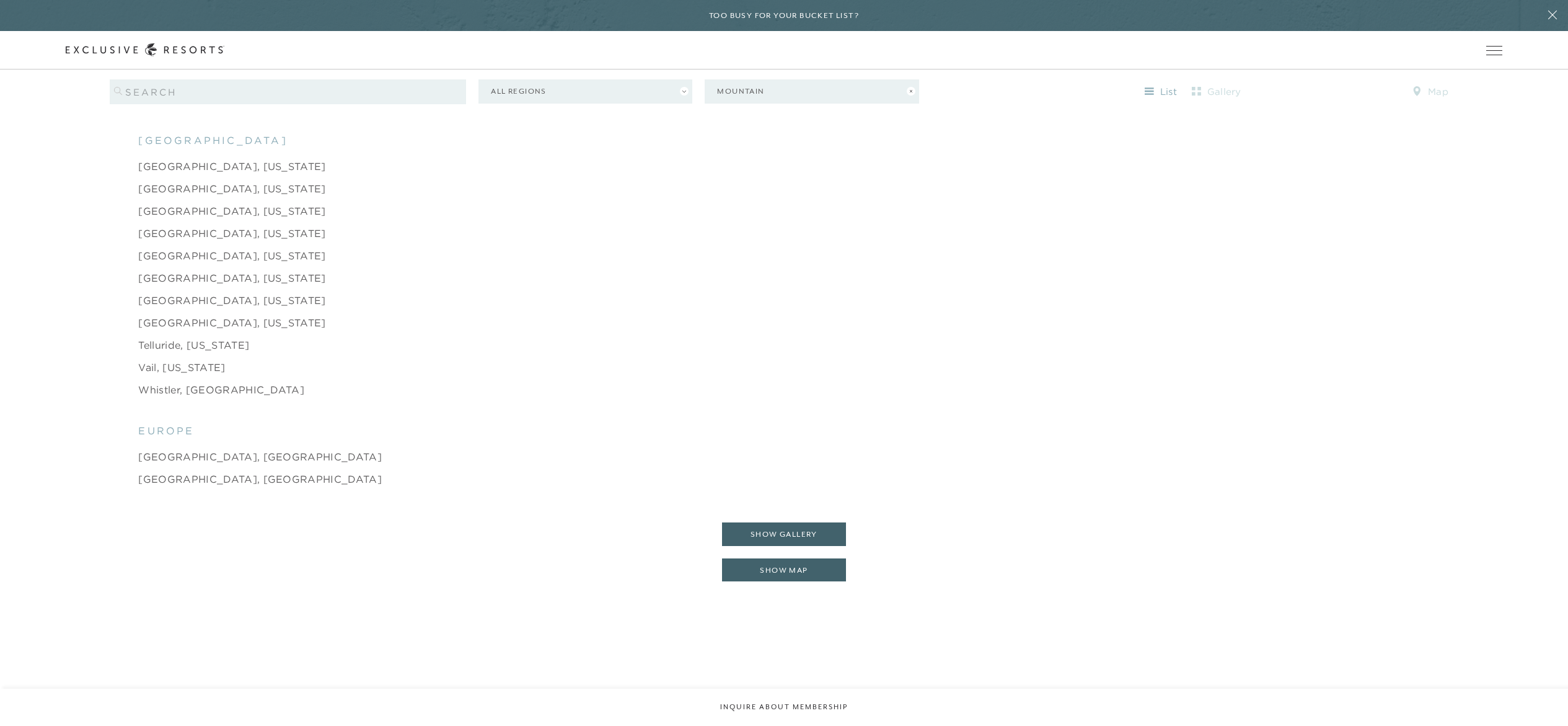
scroll to position [1480, 0]
click at [193, 166] on link "[GEOGRAPHIC_DATA], [US_STATE]" at bounding box center [232, 173] width 187 height 15
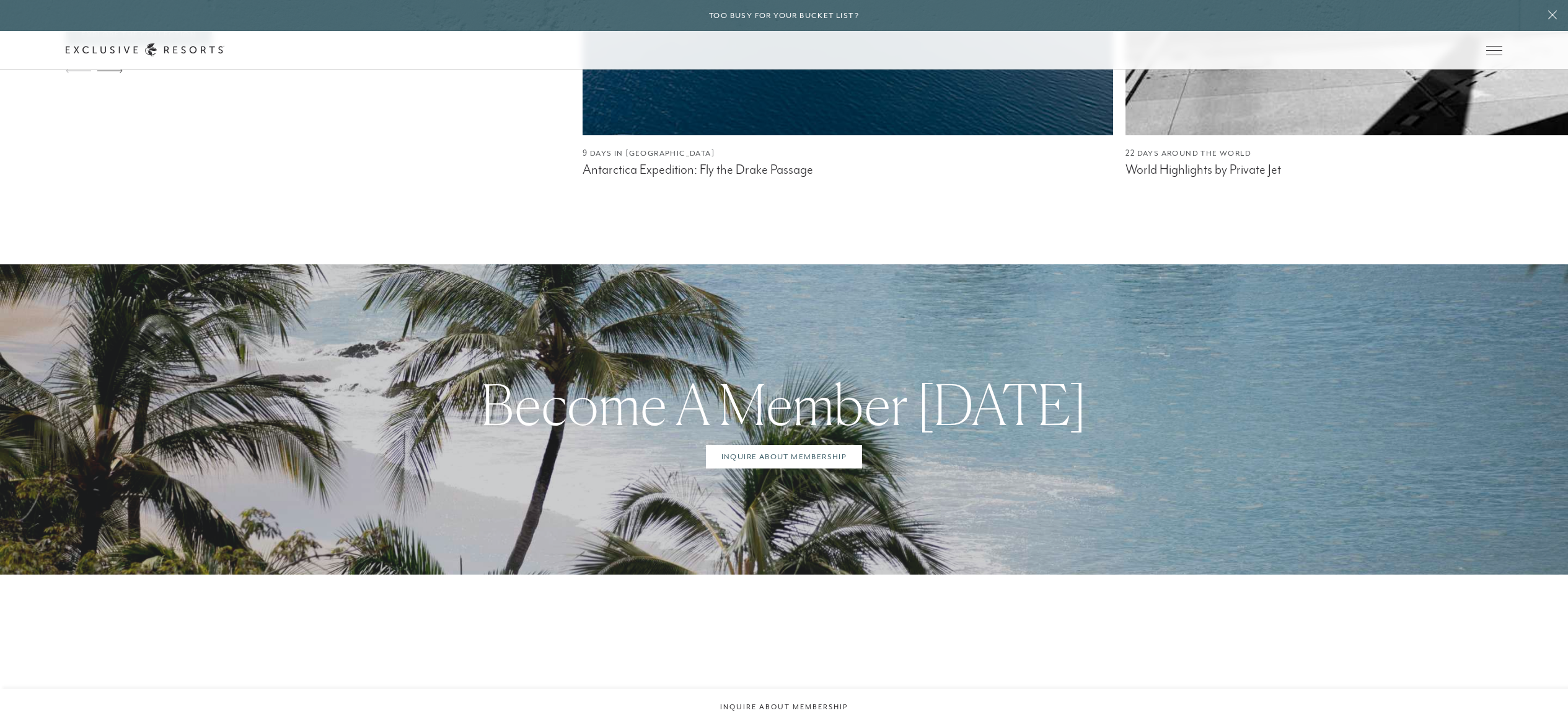
scroll to position [5221, 0]
